Goal: Find specific page/section: Find specific page/section

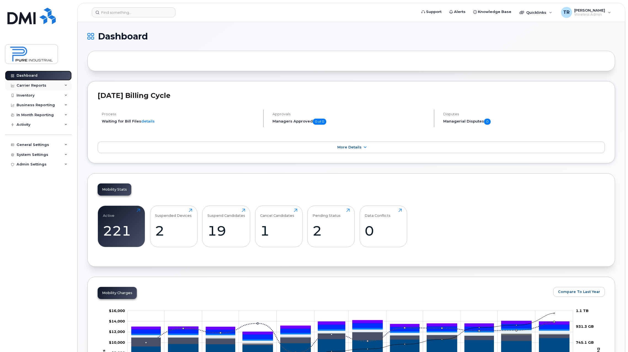
drag, startPoint x: 33, startPoint y: 77, endPoint x: 33, endPoint y: 85, distance: 7.7
click at [33, 77] on div "Dashboard" at bounding box center [27, 75] width 21 height 4
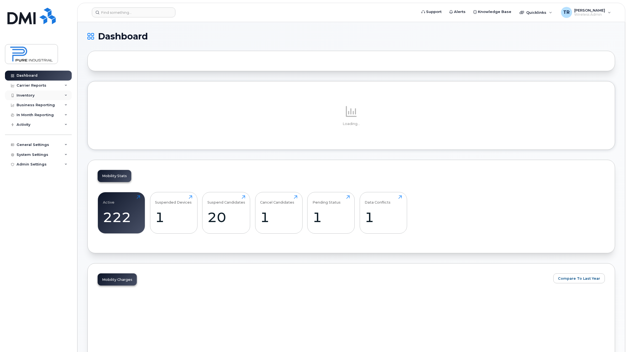
click at [44, 95] on div "Inventory" at bounding box center [38, 95] width 67 height 10
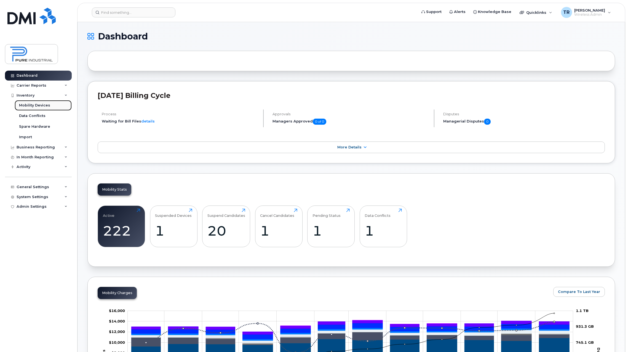
click at [42, 108] on link "Mobility Devices" at bounding box center [43, 105] width 57 height 10
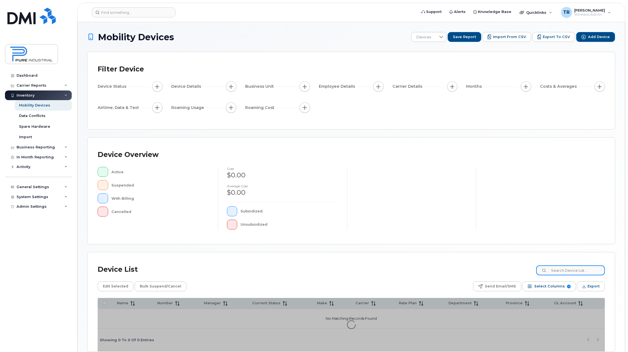
click at [569, 272] on input at bounding box center [570, 270] width 69 height 10
type input "lori"
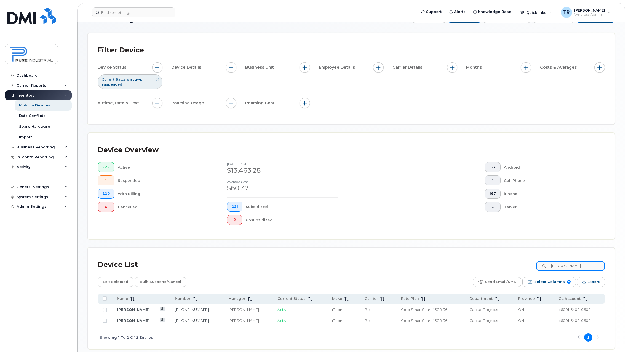
scroll to position [44, 0]
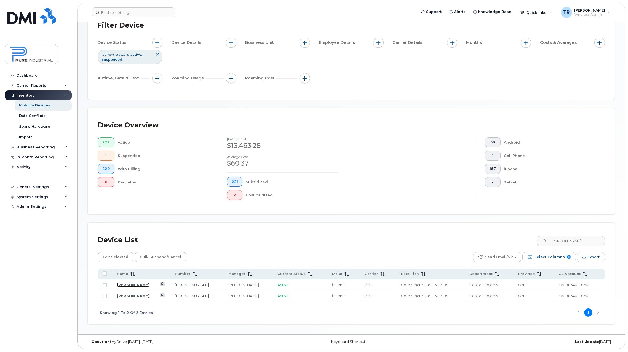
drag, startPoint x: 129, startPoint y: 285, endPoint x: 384, endPoint y: 285, distance: 255.4
click at [129, 285] on link "Lori Hipwell" at bounding box center [133, 284] width 33 height 4
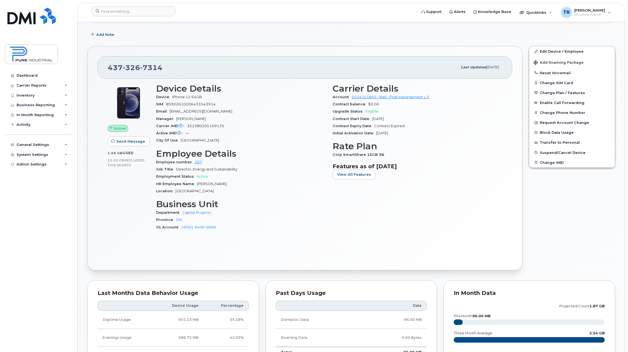
scroll to position [28, 0]
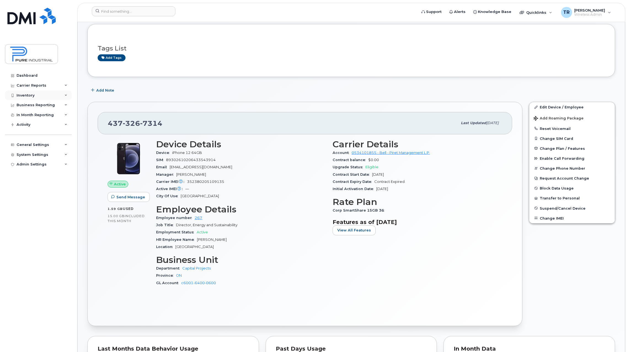
click at [27, 94] on div "Inventory" at bounding box center [26, 95] width 18 height 4
click at [29, 107] on div "Mobility Devices" at bounding box center [34, 105] width 31 height 5
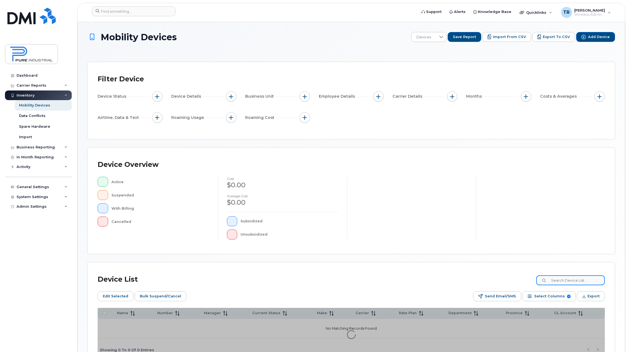
click at [570, 282] on input at bounding box center [570, 280] width 69 height 10
type input "kevin"
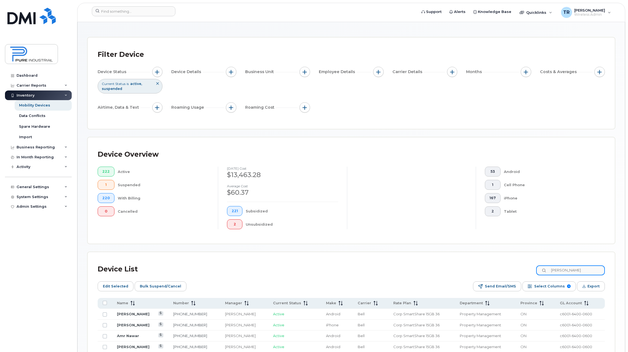
scroll to position [55, 0]
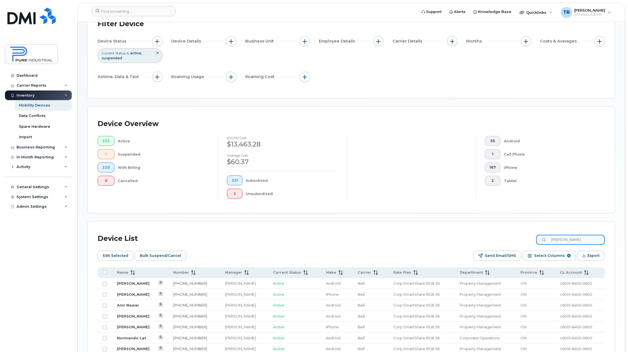
click at [571, 243] on input "kevin" at bounding box center [570, 240] width 69 height 10
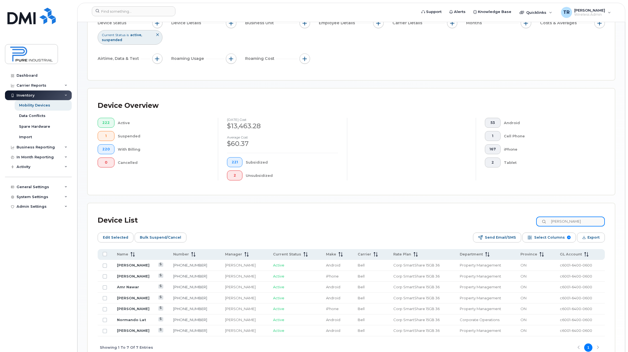
scroll to position [83, 0]
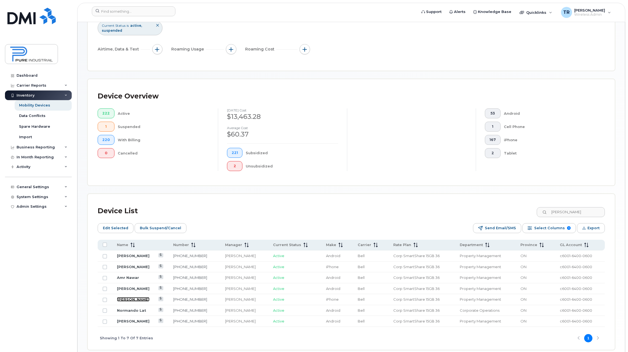
click at [129, 299] on link "Kevin Barbosa" at bounding box center [133, 299] width 33 height 4
